Goal: Task Accomplishment & Management: Use online tool/utility

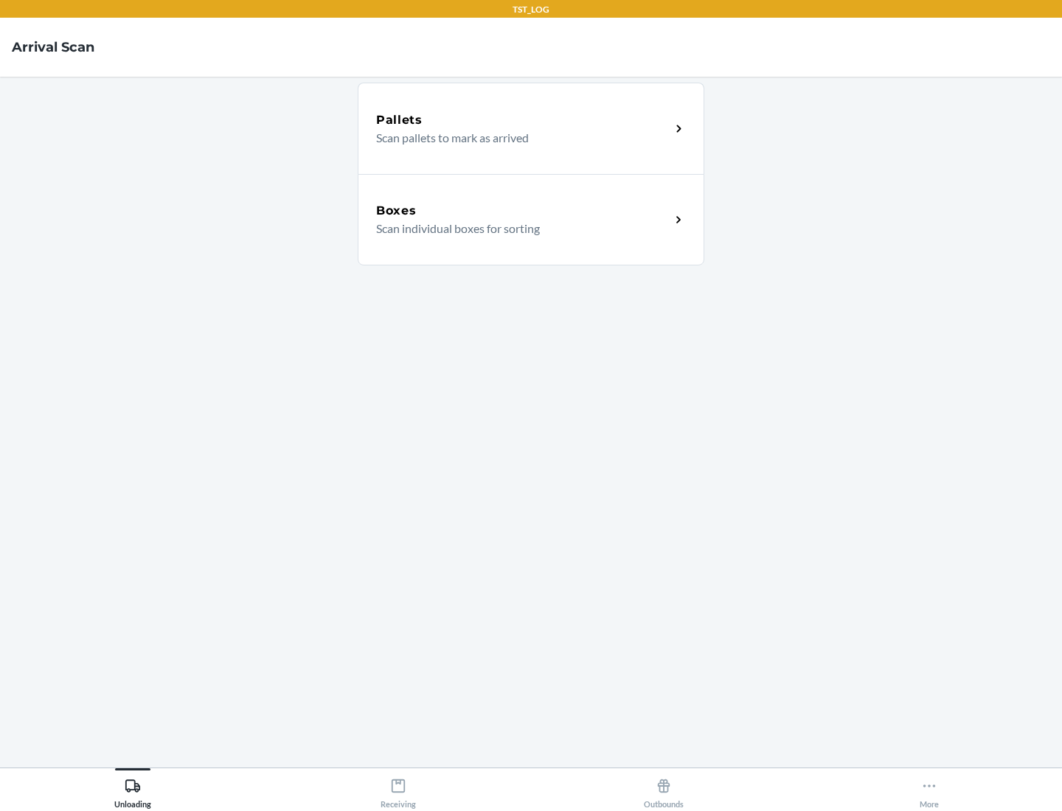
click at [523, 211] on div "Boxes" at bounding box center [523, 211] width 294 height 18
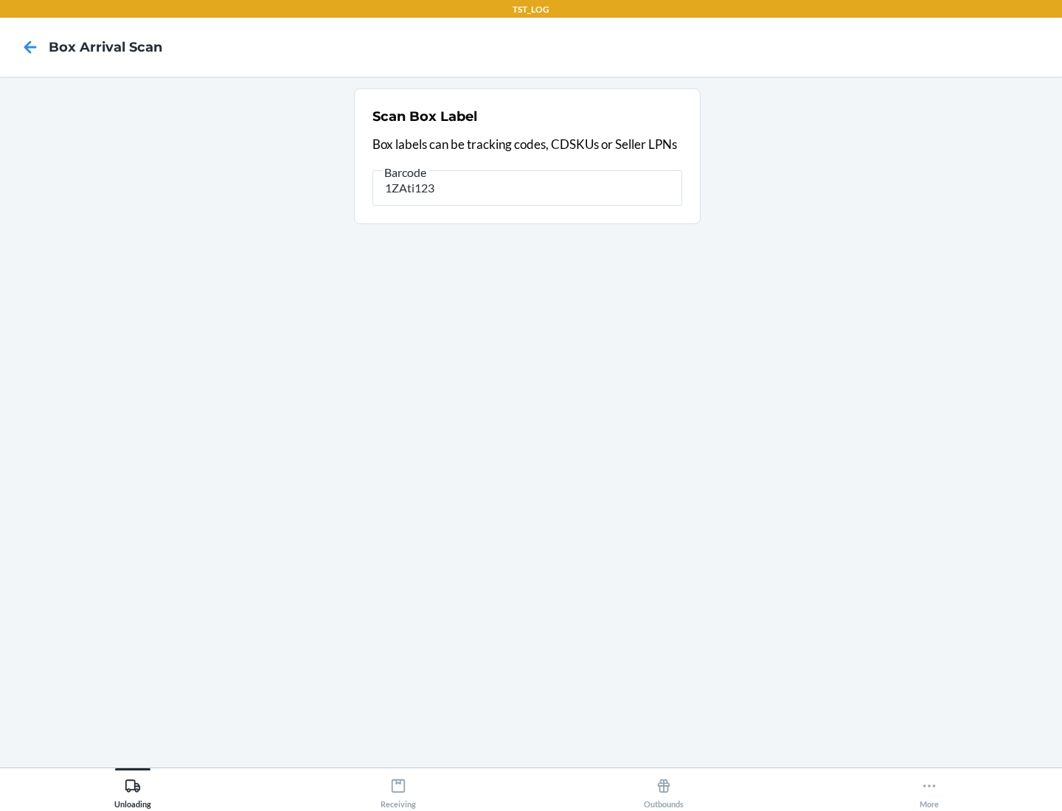
type input "1ZAti123"
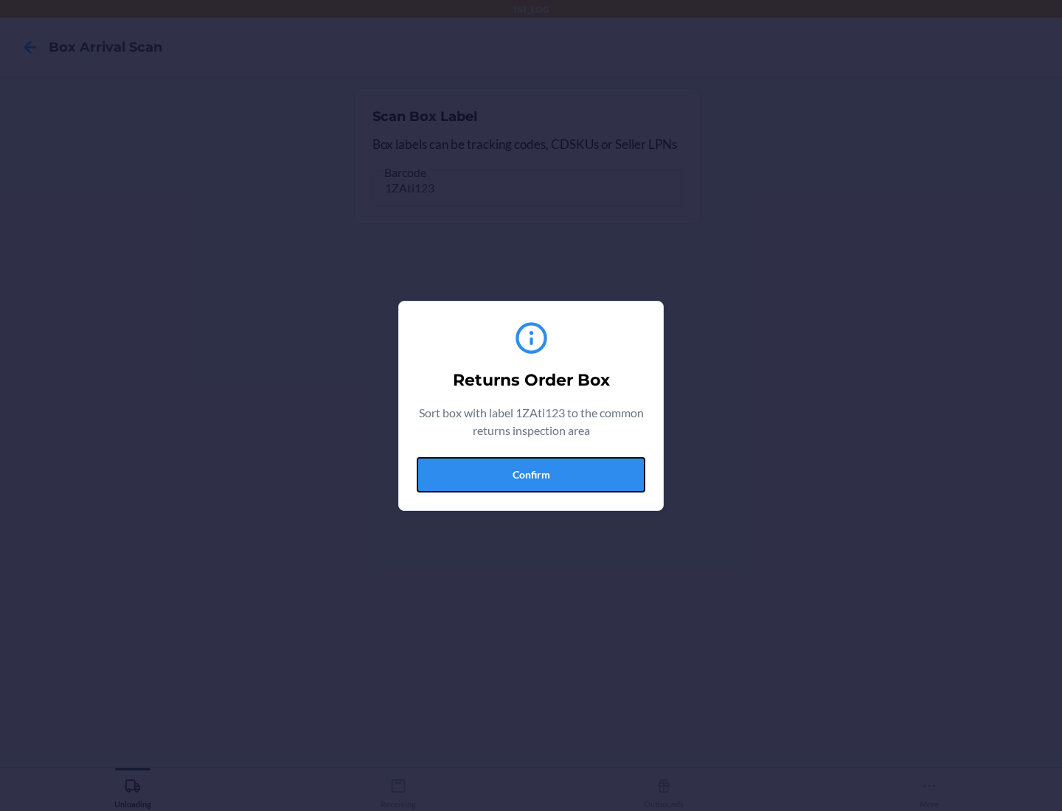
click at [531, 474] on button "Confirm" at bounding box center [531, 474] width 229 height 35
